Goal: Transaction & Acquisition: Purchase product/service

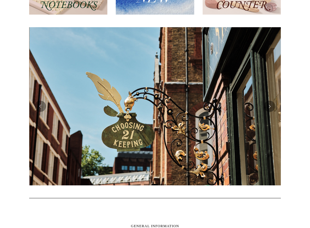
scroll to position [0, 251]
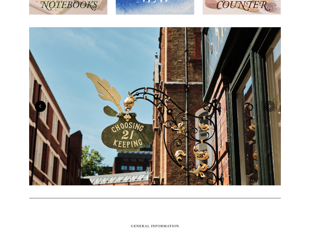
click at [39, 106] on button "Previous" at bounding box center [40, 105] width 11 height 11
click at [41, 110] on button "Previous" at bounding box center [40, 105] width 11 height 11
click at [42, 107] on button "Previous" at bounding box center [40, 105] width 11 height 11
click at [148, 109] on div at bounding box center [155, 106] width 754 height 166
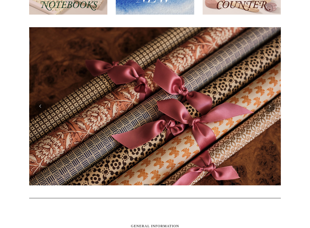
scroll to position [0, 503]
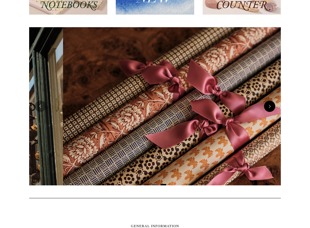
click at [271, 108] on button "Next" at bounding box center [269, 105] width 11 height 11
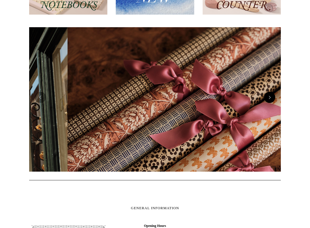
scroll to position [0, 507]
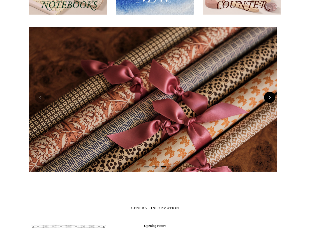
click at [271, 108] on img at bounding box center [150, 106] width 251 height 158
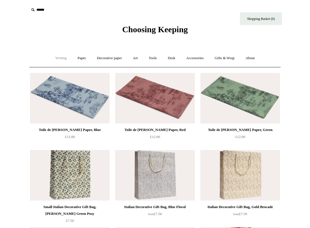
click at [56, 59] on link "Writing +" at bounding box center [60, 58] width 21 height 15
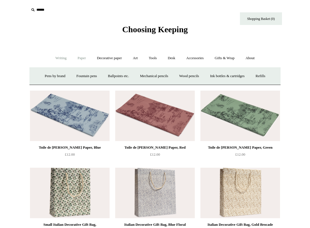
click at [82, 57] on link "Paper +" at bounding box center [82, 58] width 18 height 15
click at [71, 76] on link "Notebooks +" at bounding box center [77, 76] width 26 height 15
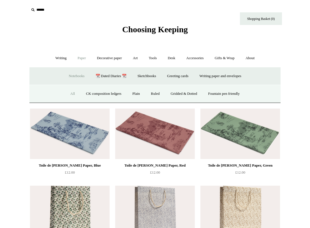
click at [71, 94] on link "All" at bounding box center [72, 93] width 15 height 15
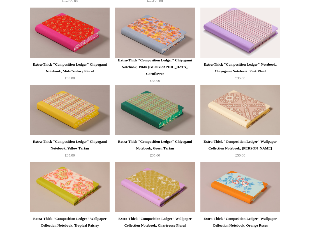
scroll to position [447, 0]
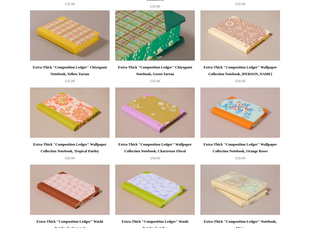
click at [149, 39] on img at bounding box center [155, 35] width 80 height 50
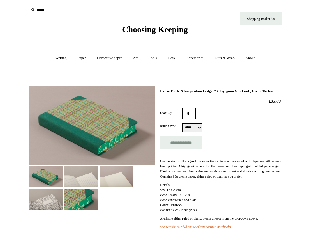
select select "*****"
